Goal: Browse casually

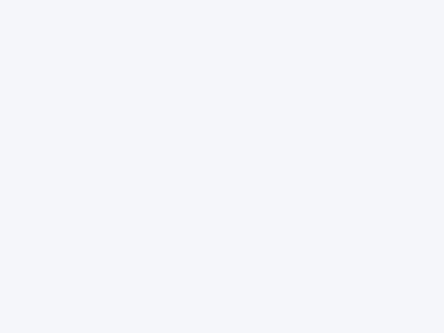
click at [222, 166] on div at bounding box center [222, 166] width 444 height 333
